Goal: Use online tool/utility: Utilize a website feature to perform a specific function

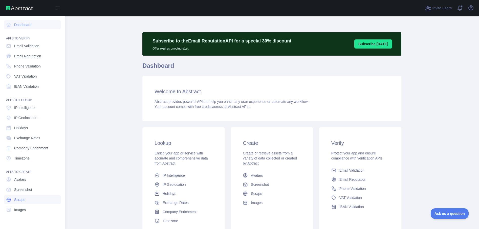
click at [21, 198] on span "Scrape" at bounding box center [19, 199] width 11 height 5
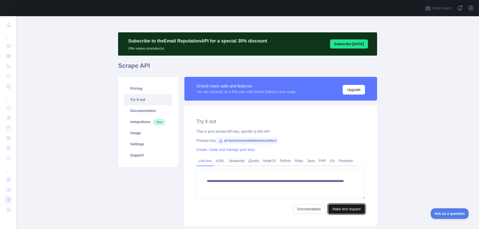
click at [351, 211] on button "Make test request" at bounding box center [347, 210] width 37 height 10
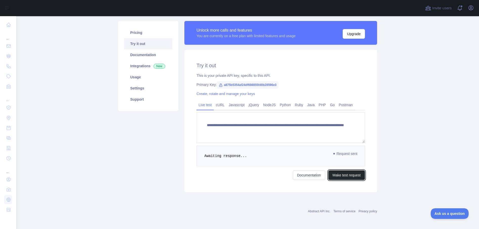
scroll to position [56, 0]
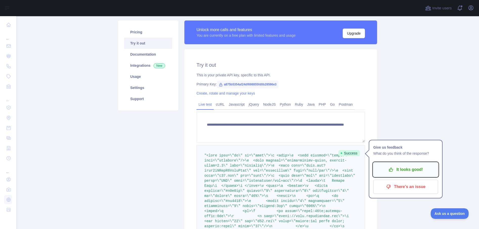
click at [396, 173] on p "It looks good!" at bounding box center [405, 170] width 57 height 9
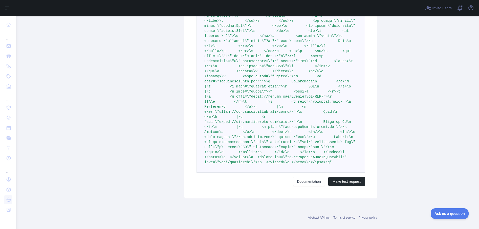
scroll to position [4684, 0]
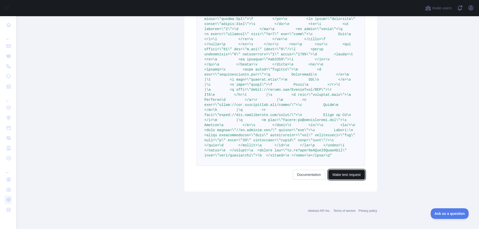
click at [345, 172] on button "Make test request" at bounding box center [347, 175] width 37 height 10
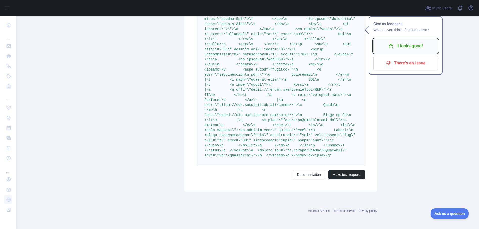
click at [404, 43] on p "It looks good!" at bounding box center [405, 46] width 57 height 9
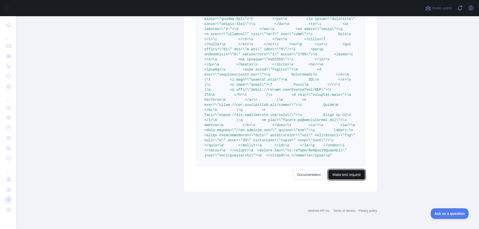
click at [347, 174] on button "Make test request" at bounding box center [347, 175] width 37 height 10
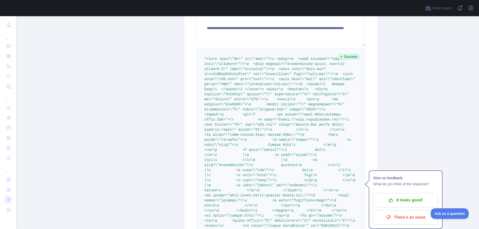
scroll to position [0, 0]
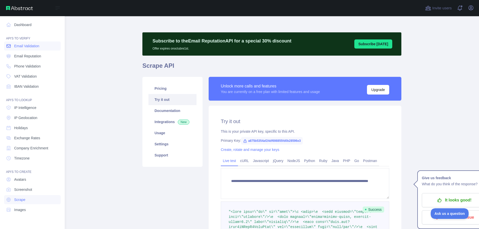
click at [38, 45] on span "Email Validation" at bounding box center [26, 46] width 25 height 5
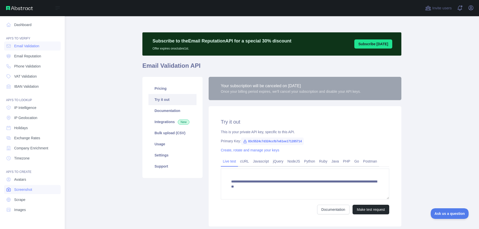
click at [29, 192] on span "Screenshot" at bounding box center [23, 189] width 18 height 5
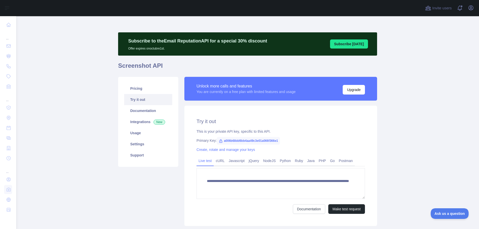
scroll to position [34, 0]
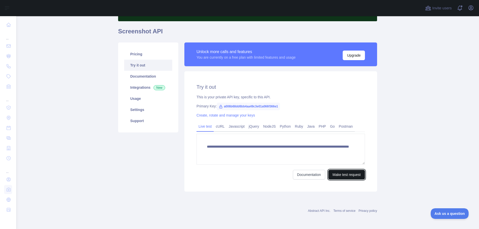
click at [344, 172] on button "Make test request" at bounding box center [347, 175] width 37 height 10
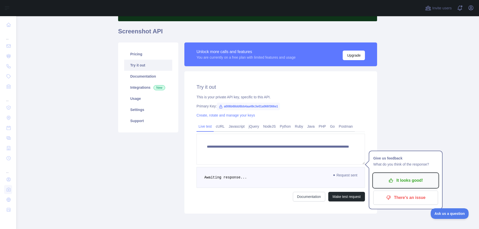
click at [393, 181] on icon "button" at bounding box center [391, 180] width 5 height 5
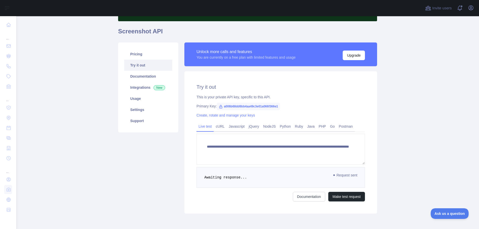
scroll to position [0, 0]
